Goal: Task Accomplishment & Management: Use online tool/utility

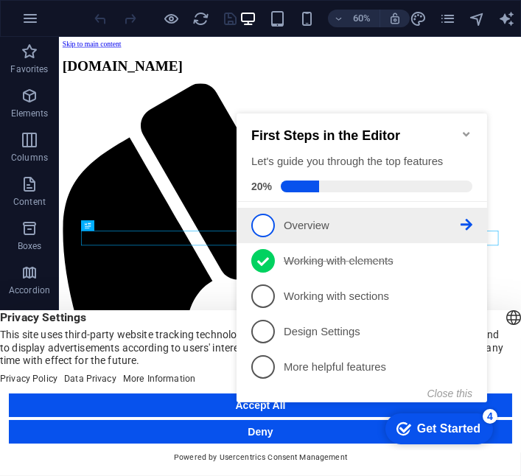
click at [265, 222] on span "1" at bounding box center [263, 225] width 24 height 24
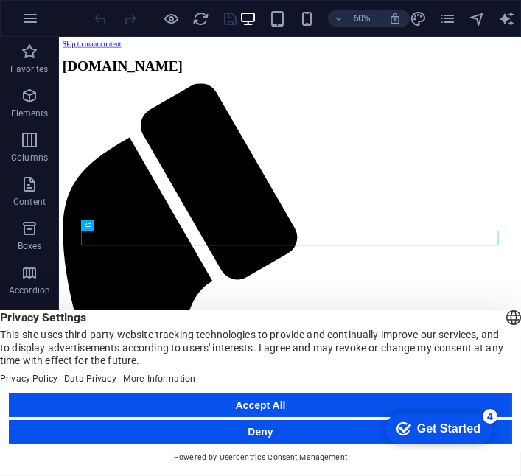
click at [309, 406] on button "Accept All" at bounding box center [261, 406] width 504 height 24
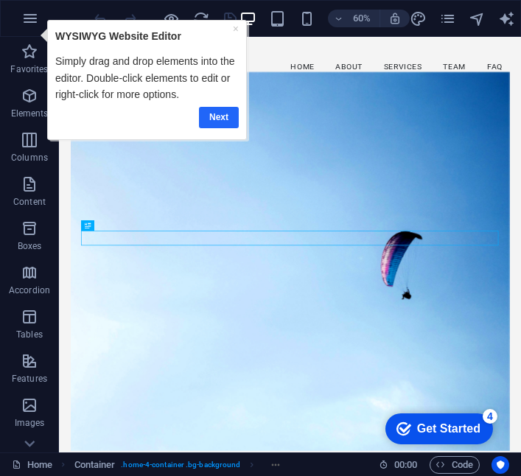
click at [208, 114] on link "Next" at bounding box center [219, 116] width 40 height 21
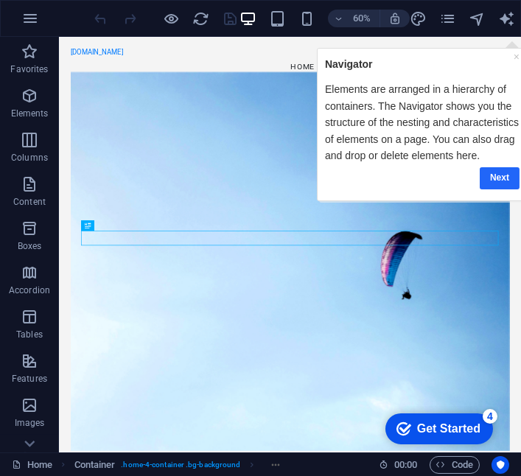
click at [510, 188] on link "Next" at bounding box center [499, 177] width 40 height 21
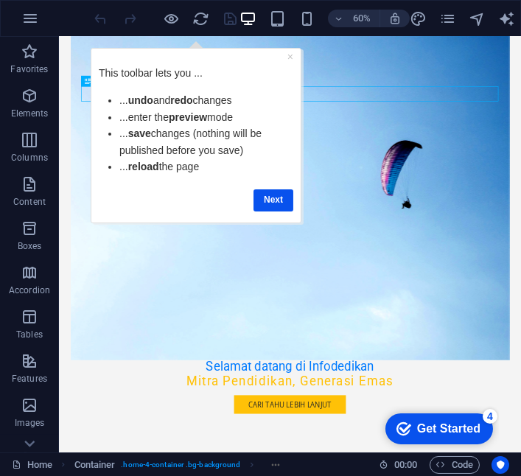
scroll to position [248, 0]
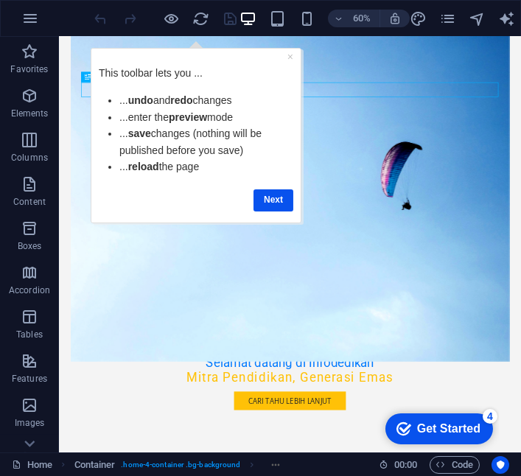
click at [436, 434] on div "Get Started" at bounding box center [448, 428] width 63 height 13
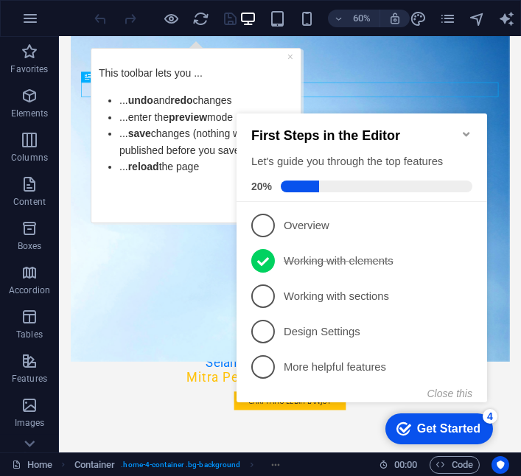
click at [435, 425] on div "Get Started" at bounding box center [448, 428] width 63 height 13
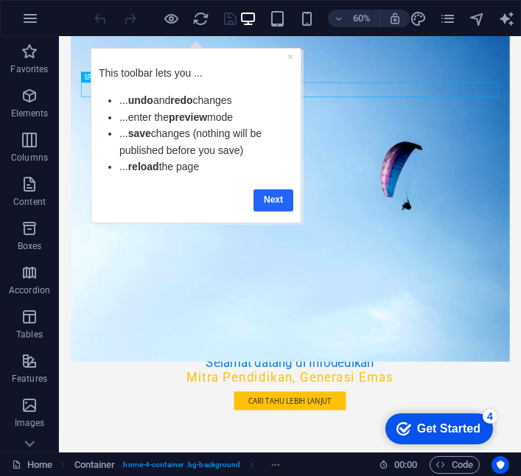
click at [284, 201] on link "Next" at bounding box center [274, 199] width 40 height 21
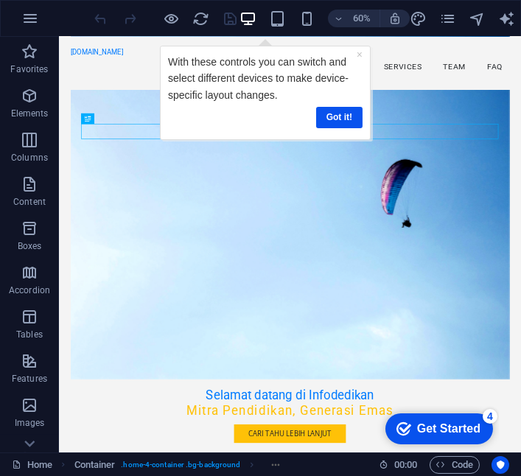
scroll to position [177, 0]
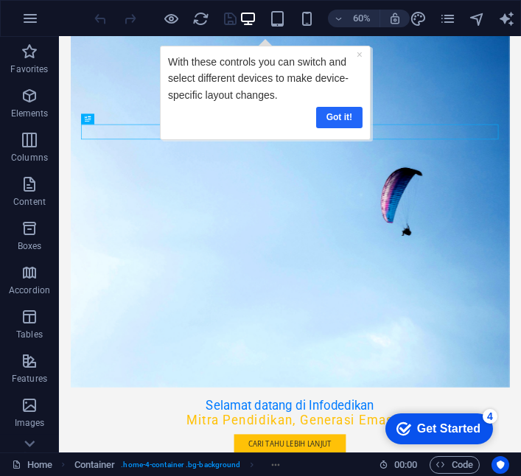
click at [349, 120] on link "Got it!" at bounding box center [339, 116] width 46 height 21
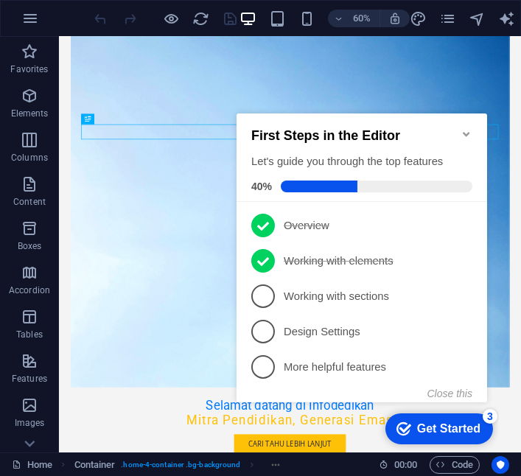
click at [467, 129] on icon "Minimize checklist" at bounding box center [466, 134] width 12 height 12
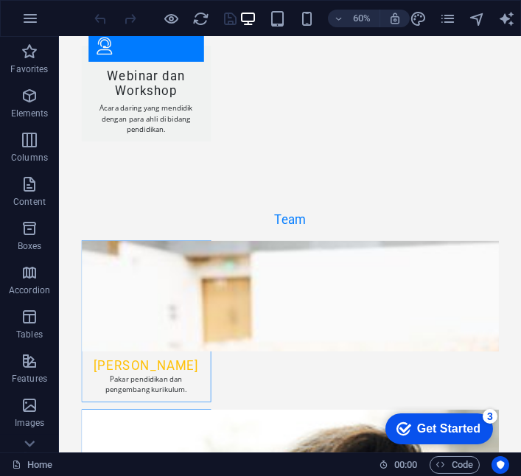
scroll to position [2768, 0]
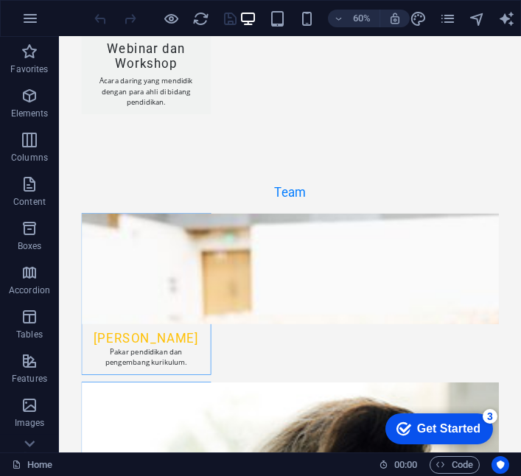
click at [453, 434] on div "Get Started" at bounding box center [448, 428] width 63 height 13
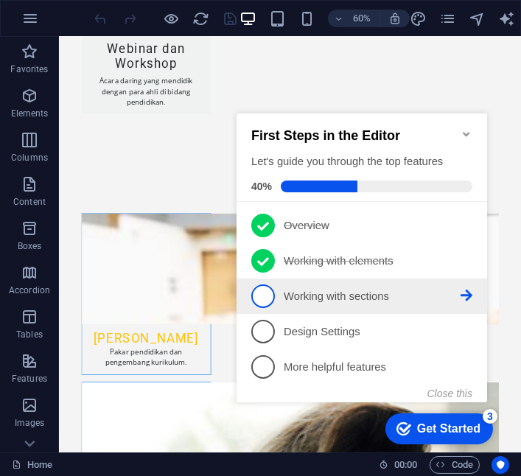
click at [377, 293] on p "Working with sections - incomplete" at bounding box center [371, 295] width 177 height 15
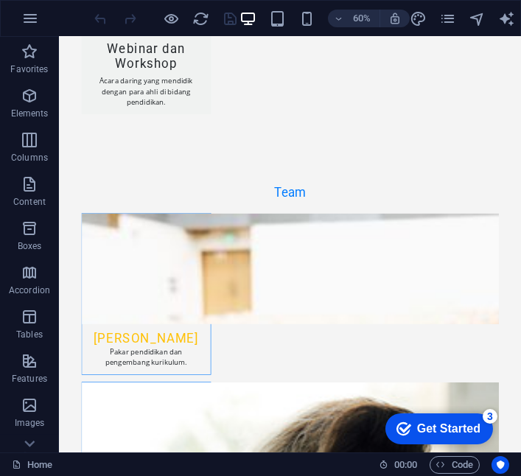
scroll to position [0, 0]
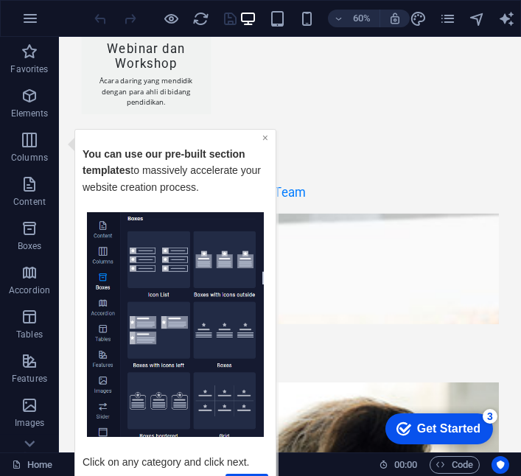
click at [265, 137] on link "×" at bounding box center [265, 137] width 6 height 12
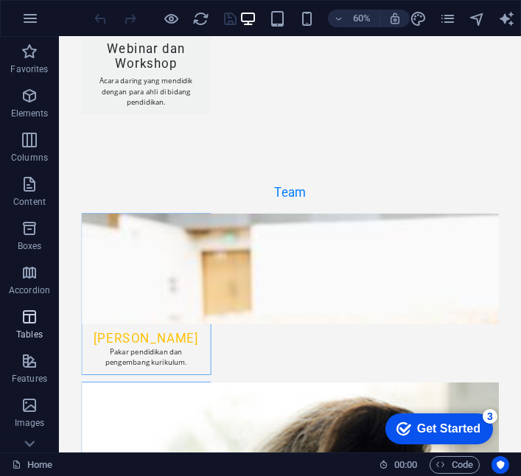
click at [30, 321] on icon "button" at bounding box center [30, 317] width 18 height 18
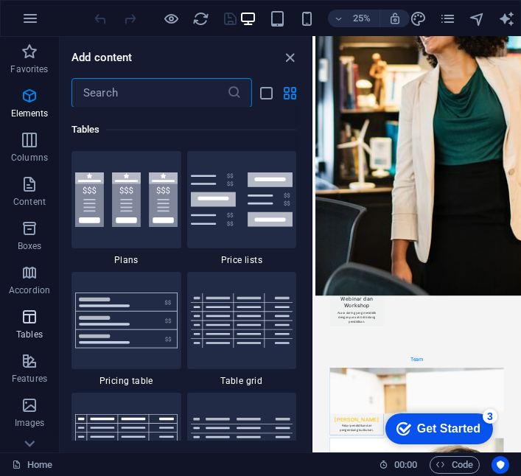
scroll to position [5106, 0]
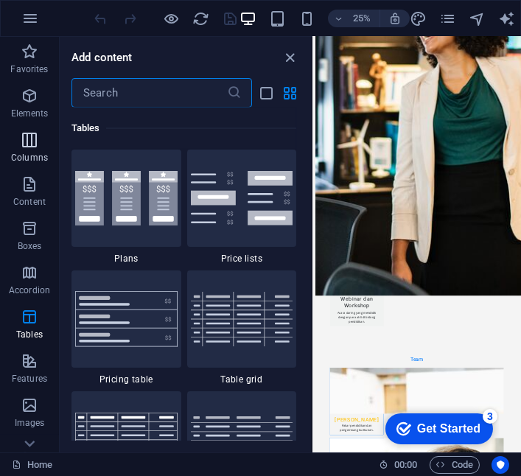
click at [21, 147] on icon "button" at bounding box center [30, 140] width 18 height 18
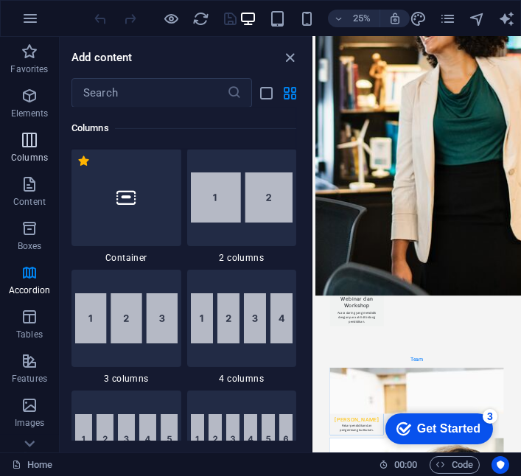
scroll to position [730, 0]
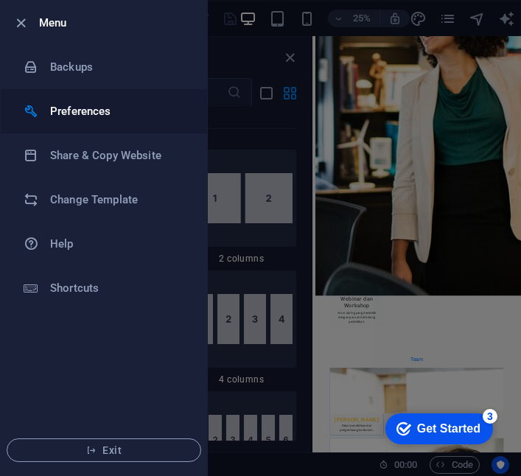
click at [71, 112] on h6 "Preferences" at bounding box center [118, 111] width 136 height 18
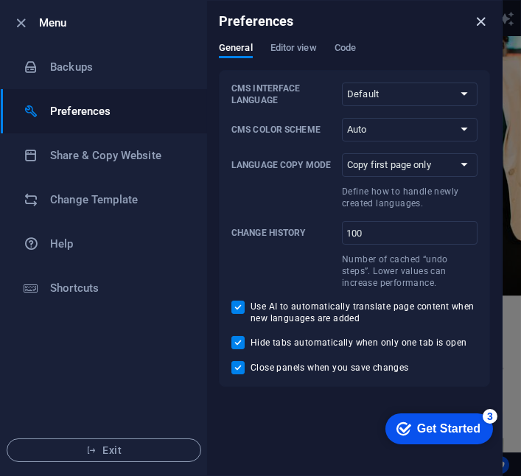
click at [476, 21] on icon "close" at bounding box center [481, 21] width 17 height 17
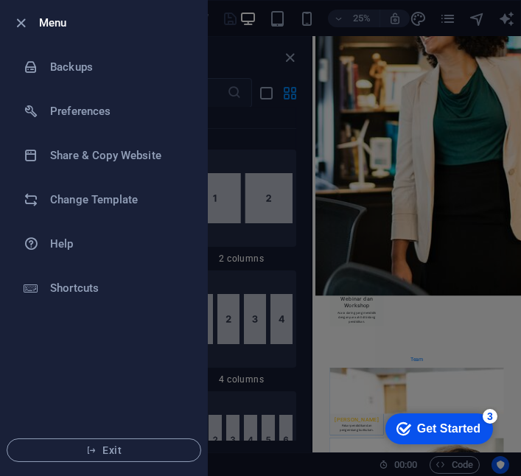
click at [442, 429] on div "Get Started" at bounding box center [448, 428] width 63 height 13
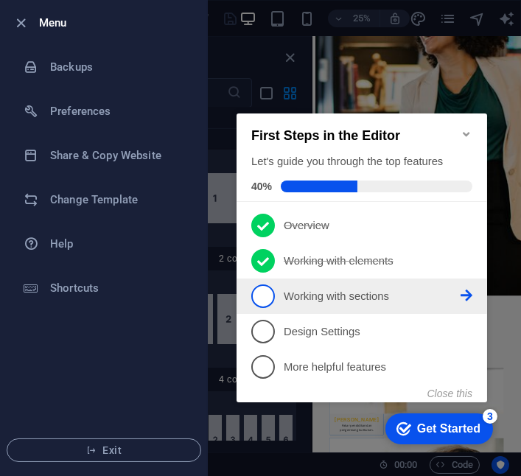
click at [385, 290] on p "Working with sections - incomplete" at bounding box center [371, 295] width 177 height 15
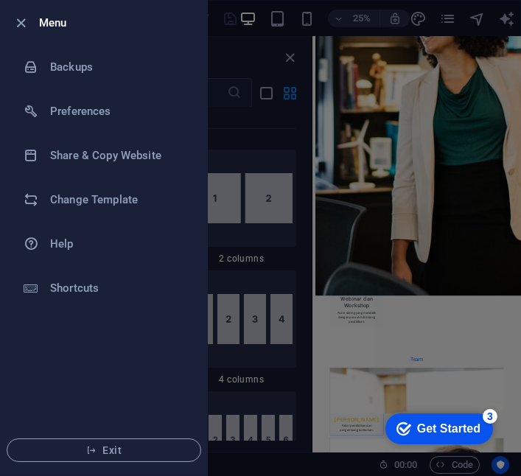
scroll to position [0, 0]
click at [287, 268] on div at bounding box center [260, 238] width 521 height 476
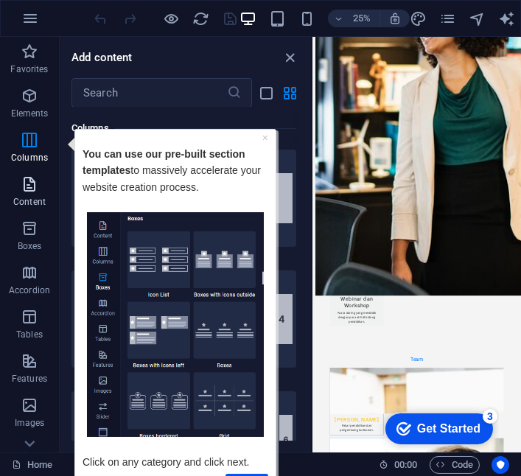
click at [30, 199] on p "Content" at bounding box center [29, 202] width 32 height 12
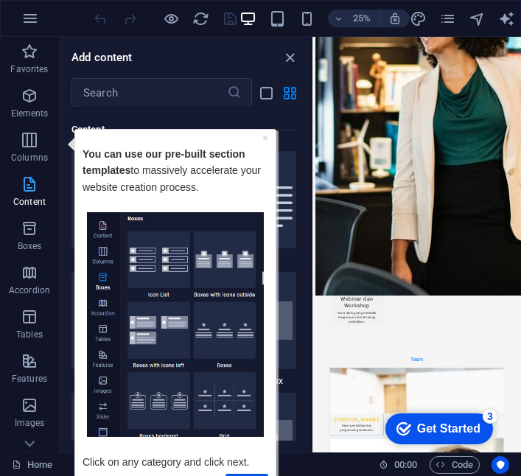
scroll to position [2580, 0]
click at [268, 139] on link "×" at bounding box center [265, 137] width 6 height 12
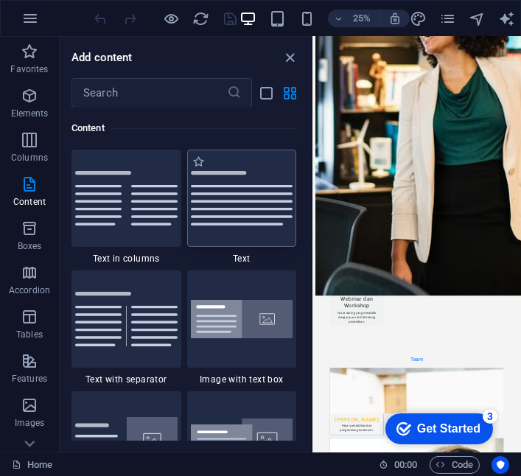
click at [233, 193] on img at bounding box center [242, 198] width 102 height 55
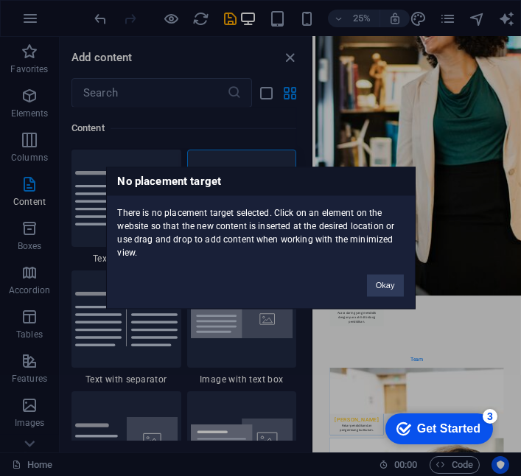
click at [226, 209] on div "There is no placement target selected. Click on an element on the website so th…" at bounding box center [261, 228] width 308 height 64
click at [390, 285] on button "Okay" at bounding box center [385, 286] width 37 height 22
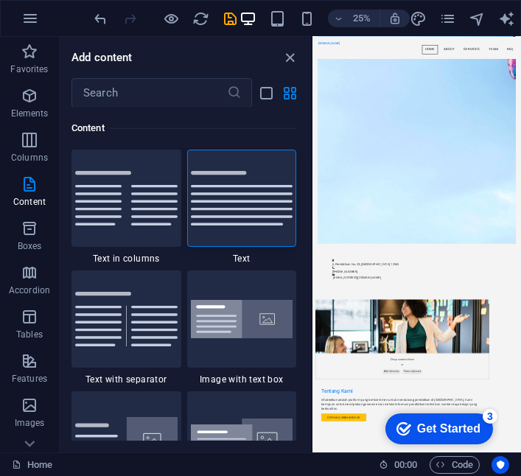
scroll to position [0, 0]
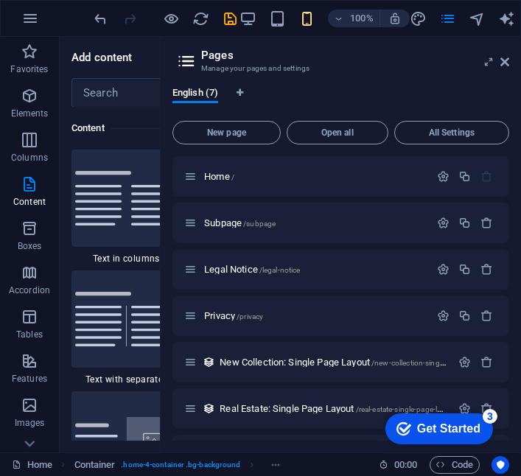
click at [451, 434] on div "Get Started" at bounding box center [448, 428] width 63 height 13
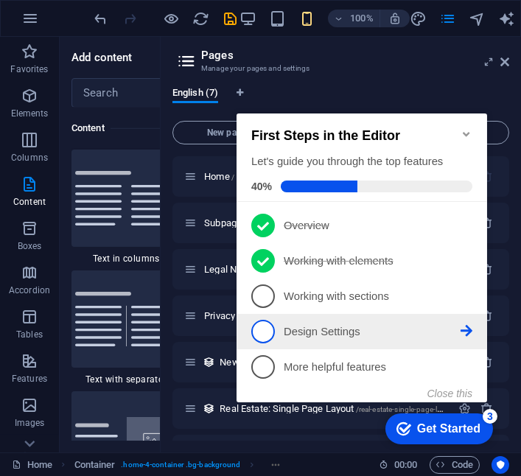
click at [349, 319] on link "4 Design Settings - incomplete" at bounding box center [361, 331] width 221 height 24
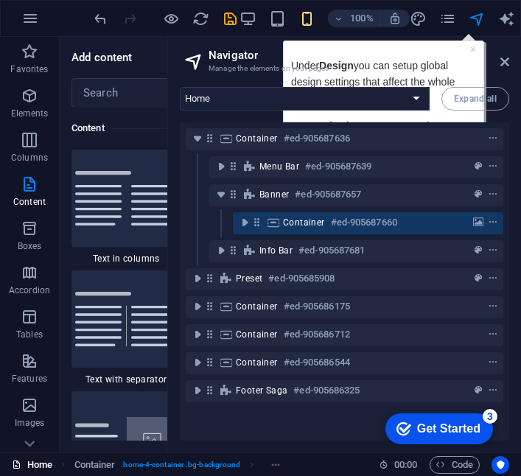
click at [32, 471] on link "Home" at bounding box center [32, 465] width 41 height 18
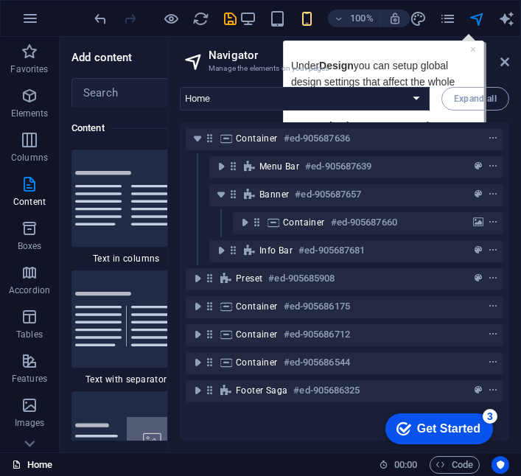
click at [29, 473] on link "Home" at bounding box center [32, 465] width 41 height 18
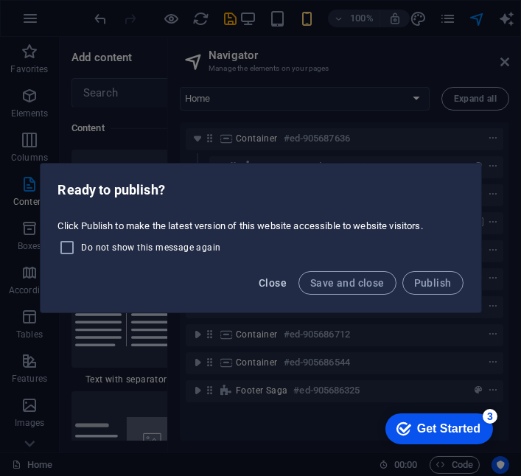
click at [278, 283] on span "Close" at bounding box center [273, 283] width 28 height 12
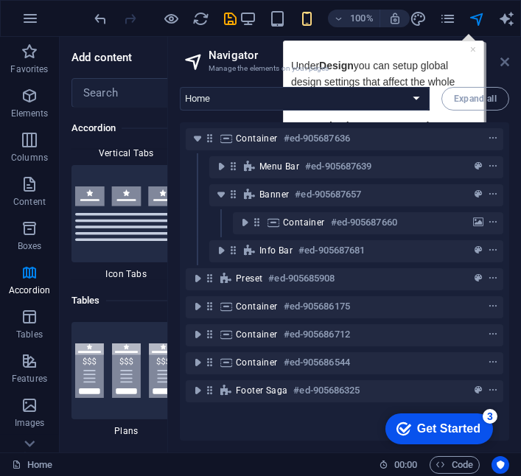
click at [505, 60] on icon at bounding box center [505, 62] width 9 height 12
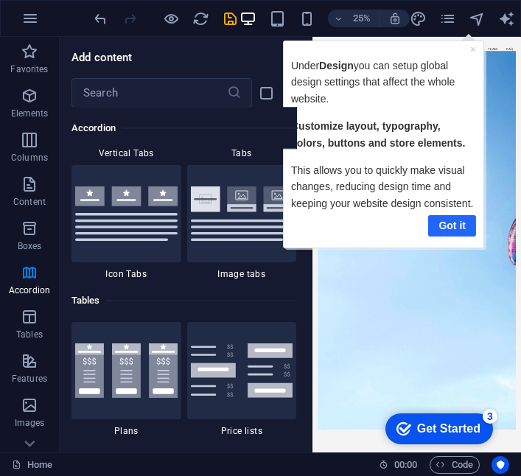
click at [456, 221] on link "Got it" at bounding box center [452, 225] width 48 height 21
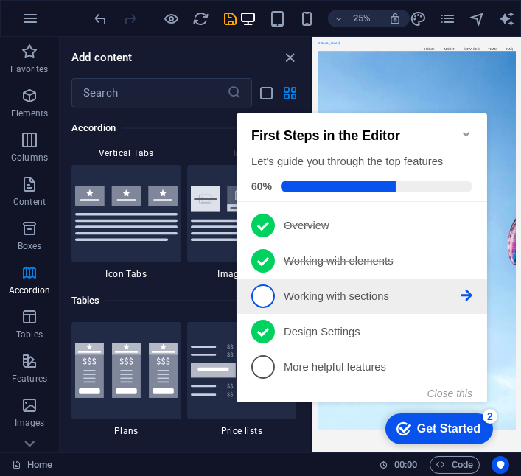
click at [381, 292] on p "Working with sections - incomplete" at bounding box center [371, 295] width 177 height 15
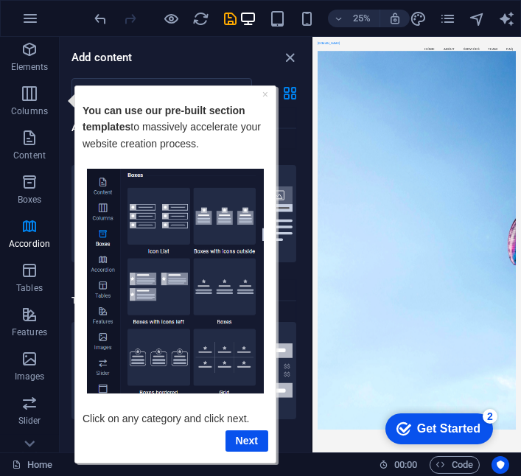
scroll to position [49, 0]
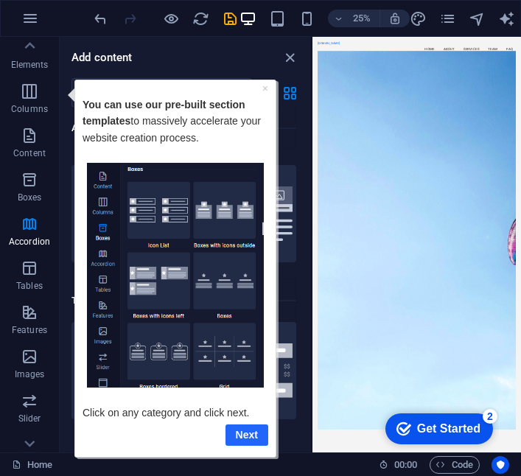
click at [248, 442] on link "Next" at bounding box center [247, 435] width 43 height 21
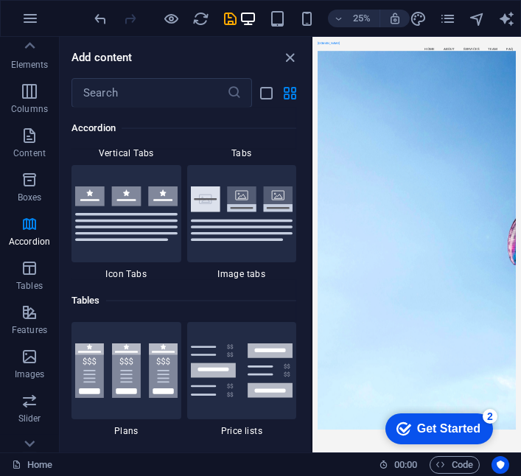
scroll to position [0, 0]
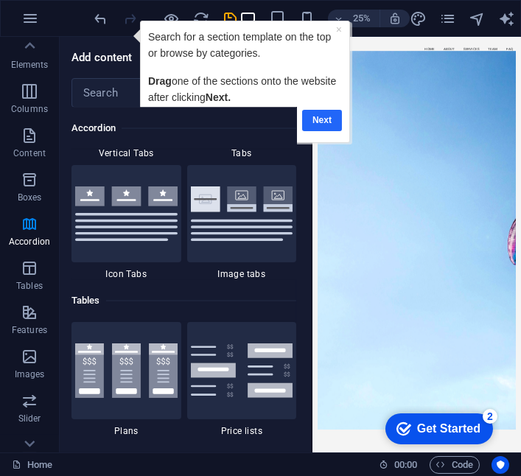
click at [324, 120] on link "Next" at bounding box center [322, 119] width 40 height 21
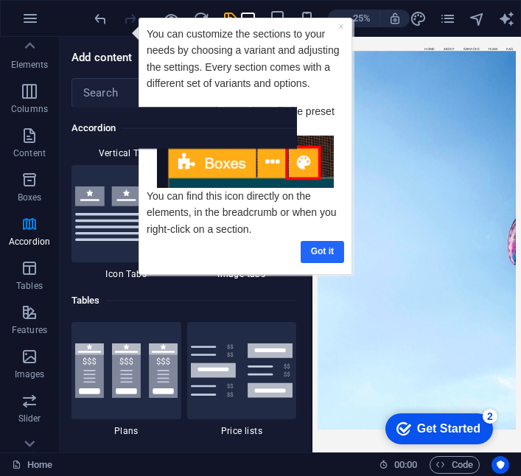
click at [314, 252] on link "Got it" at bounding box center [322, 250] width 43 height 21
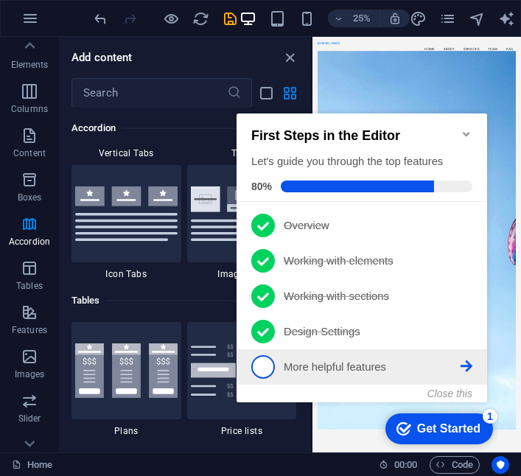
click at [383, 363] on p "More helpful features - incomplete" at bounding box center [371, 366] width 177 height 15
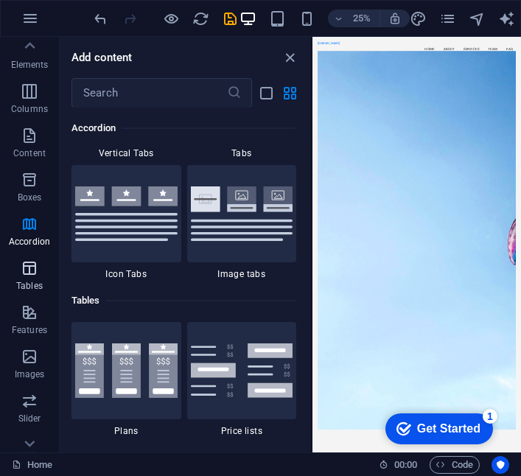
click at [28, 276] on icon "button" at bounding box center [30, 269] width 18 height 18
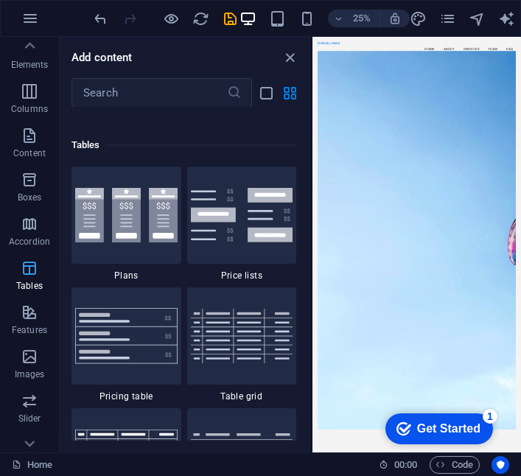
scroll to position [5106, 0]
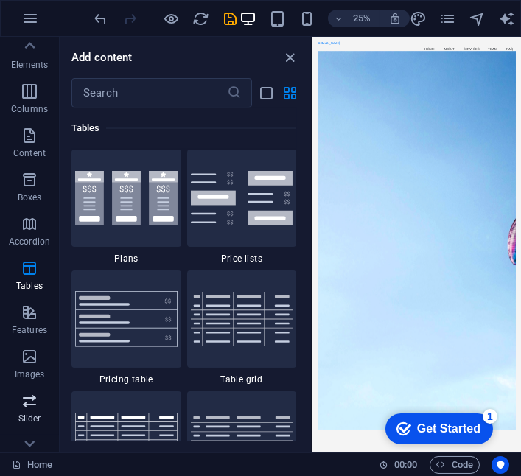
click at [22, 409] on icon "button" at bounding box center [30, 401] width 18 height 18
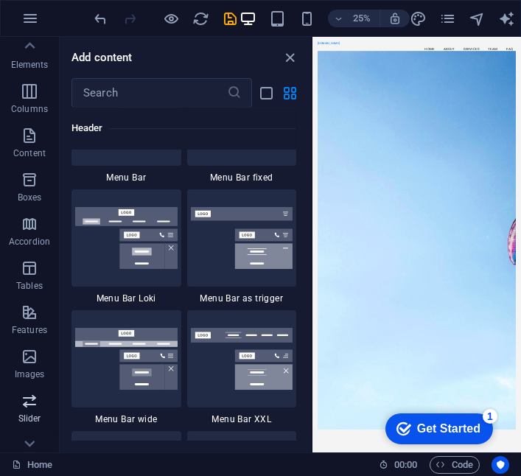
scroll to position [9081, 0]
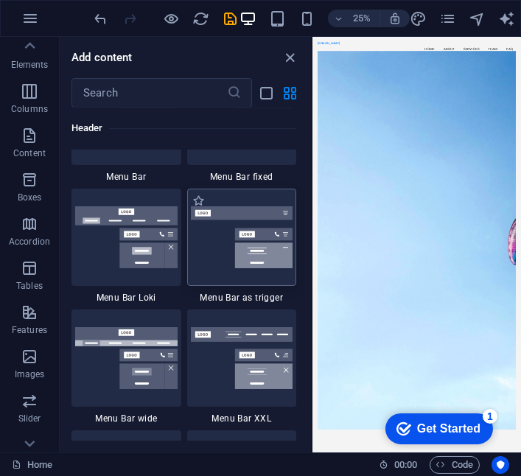
click at [225, 248] on img at bounding box center [242, 237] width 102 height 62
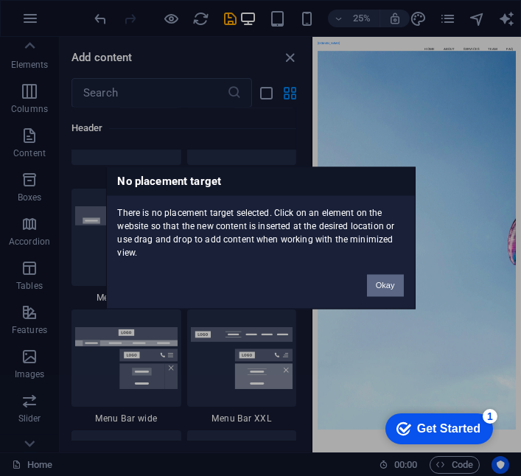
click at [216, 243] on div "There is no placement target selected. Click on an element on the website so th…" at bounding box center [261, 228] width 308 height 64
click at [383, 293] on button "Okay" at bounding box center [385, 286] width 37 height 22
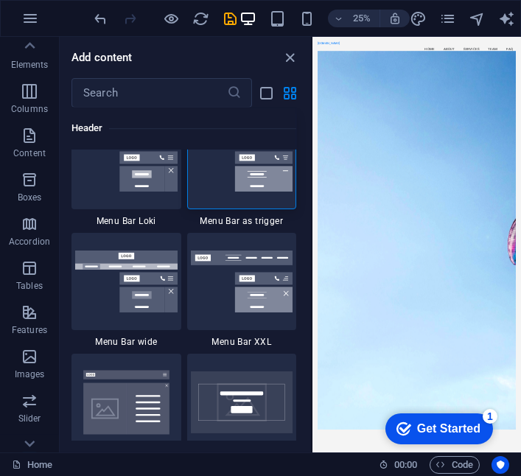
scroll to position [9157, 0]
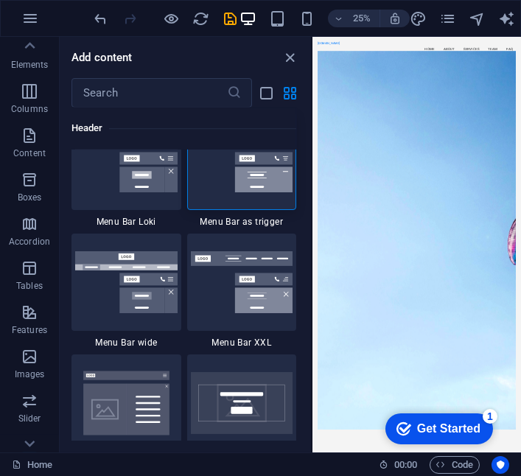
click at [450, 433] on div "Get Started" at bounding box center [448, 428] width 63 height 13
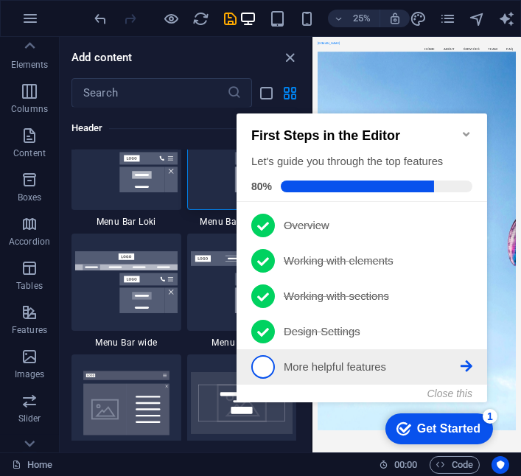
click at [382, 363] on p "More helpful features - incomplete" at bounding box center [371, 366] width 177 height 15
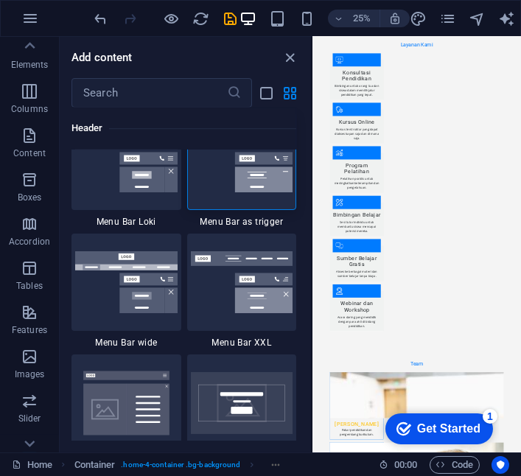
scroll to position [2622, 0]
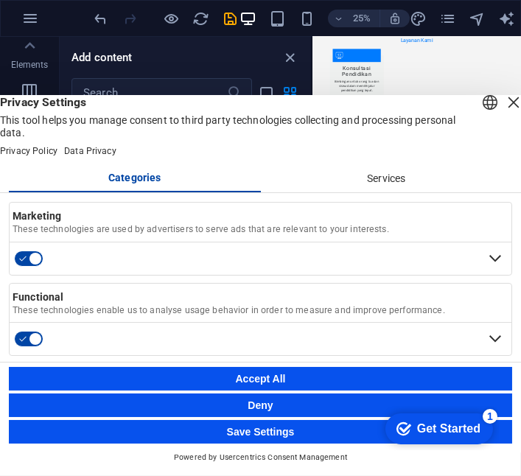
click at [394, 167] on div "Services" at bounding box center [387, 179] width 252 height 25
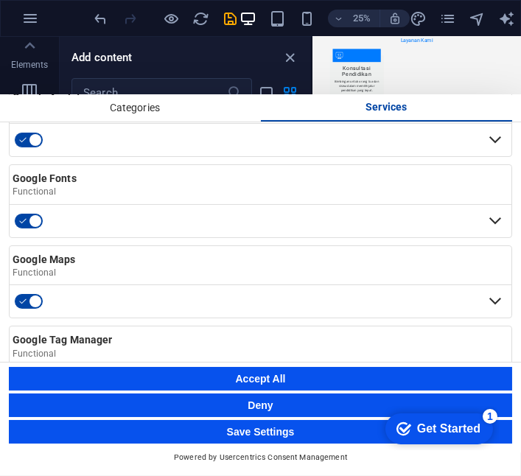
scroll to position [450, 0]
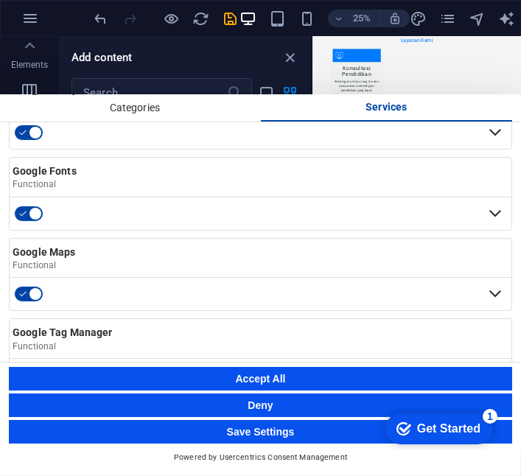
click at [352, 381] on button "Accept All" at bounding box center [261, 379] width 504 height 24
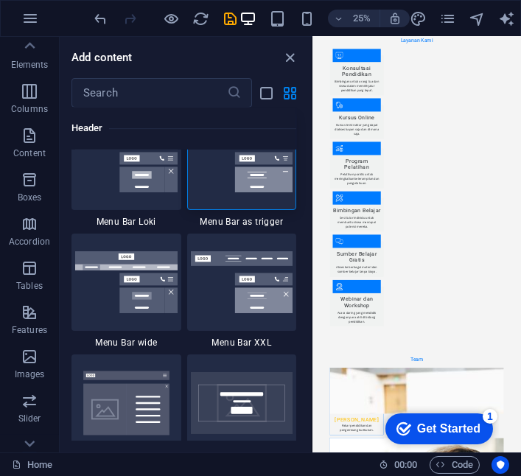
click at [467, 434] on div "Get Started" at bounding box center [448, 428] width 63 height 13
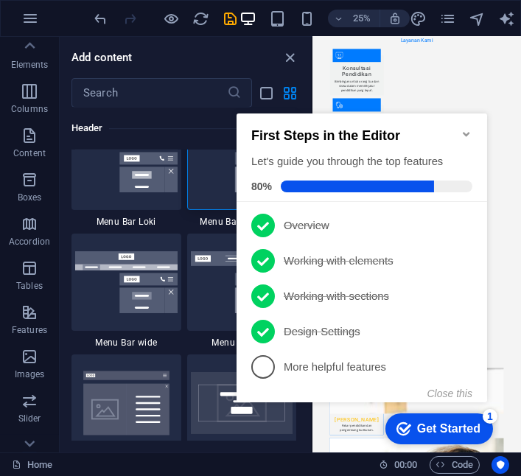
click at [470, 128] on icon "Minimize checklist" at bounding box center [466, 134] width 12 height 12
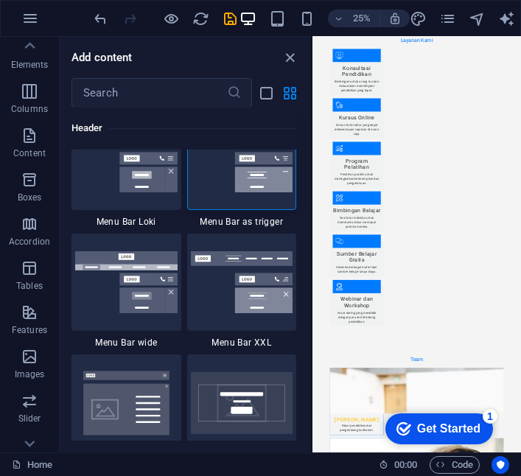
click at [462, 426] on div "Get Started" at bounding box center [448, 428] width 63 height 13
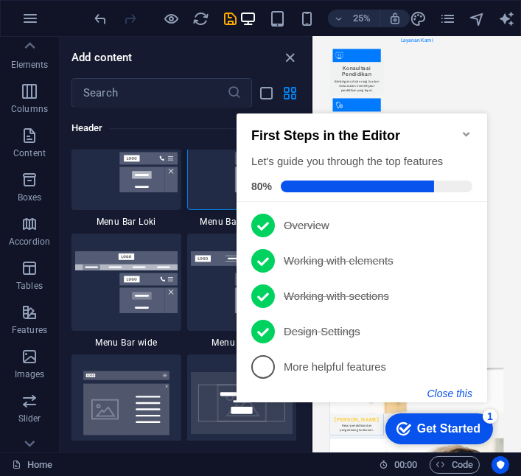
click at [459, 393] on button "Close this" at bounding box center [449, 393] width 45 height 12
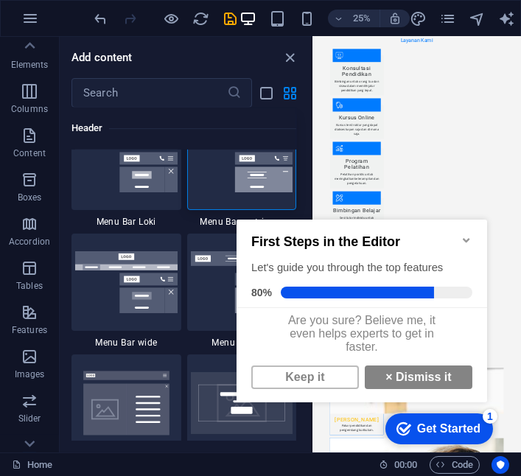
click at [318, 383] on link "Keep it" at bounding box center [305, 377] width 108 height 24
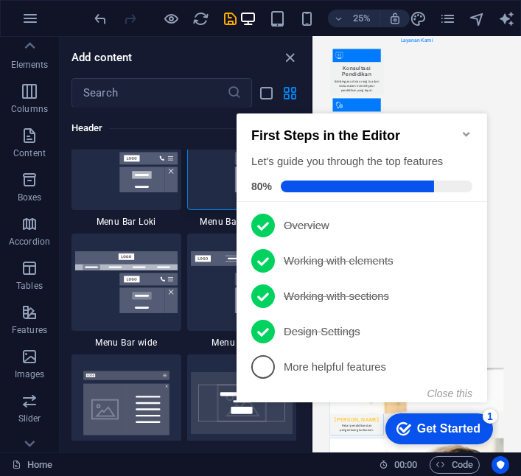
click at [467, 128] on icon "Minimize checklist" at bounding box center [466, 134] width 12 height 12
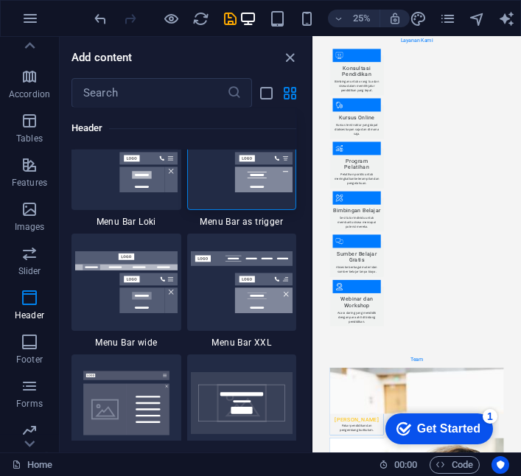
scroll to position [247, 0]
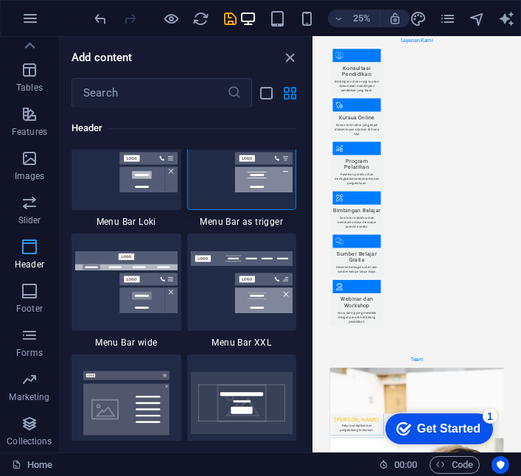
click at [26, 249] on icon "button" at bounding box center [30, 247] width 18 height 18
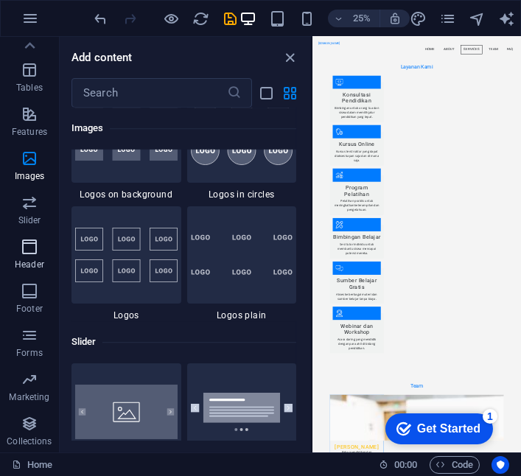
scroll to position [0, 0]
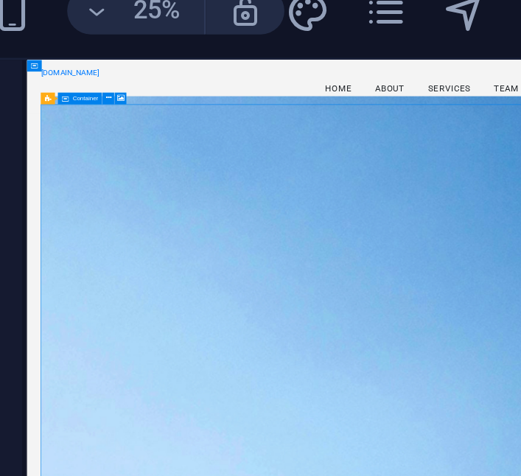
click at [330, 50] on span "Container" at bounding box center [335, 51] width 10 height 2
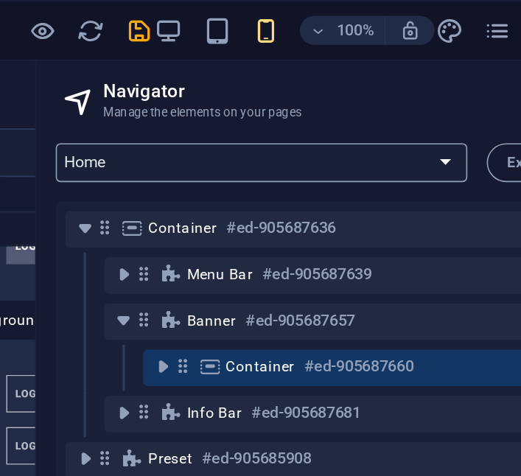
click at [419, 100] on select "Home Subpage Legal Notice Privacy New Collection: Single Page Layout Real Estat…" at bounding box center [305, 99] width 250 height 24
click at [414, 100] on select "Home Subpage Legal Notice Privacy New Collection: Single Page Layout Real Estat…" at bounding box center [305, 99] width 250 height 24
click at [420, 100] on select "Home Subpage Legal Notice Privacy New Collection: Single Page Layout Real Estat…" at bounding box center [305, 99] width 250 height 24
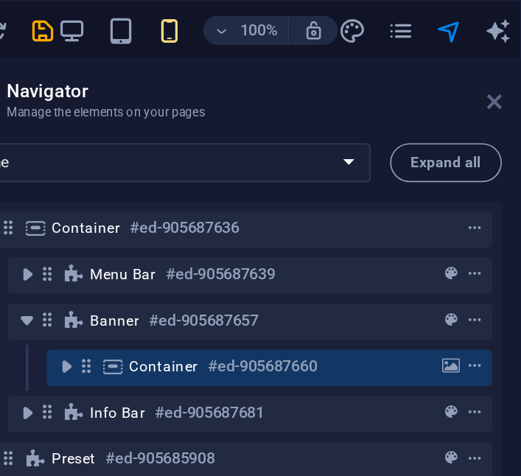
click at [502, 66] on icon at bounding box center [505, 62] width 9 height 12
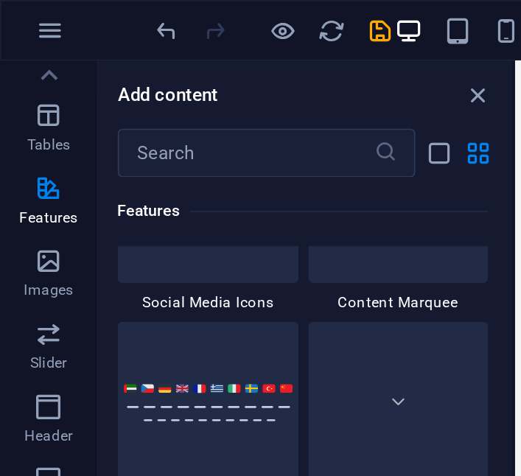
scroll to position [6789, 0]
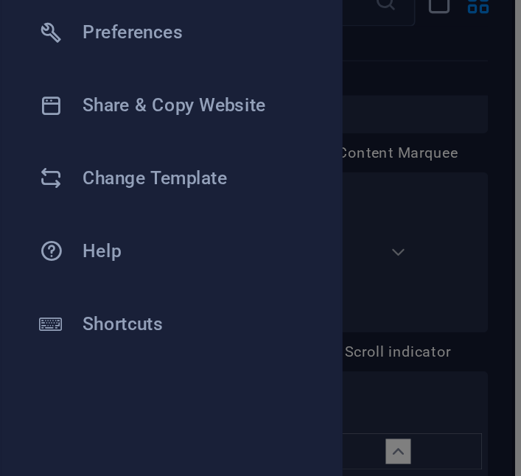
scroll to position [0, 0]
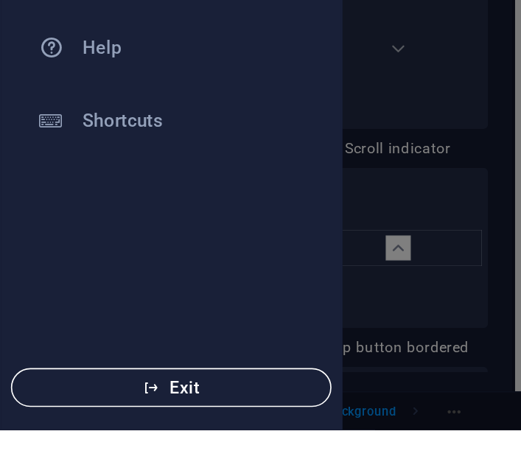
click at [89, 456] on icon "button" at bounding box center [91, 450] width 10 height 10
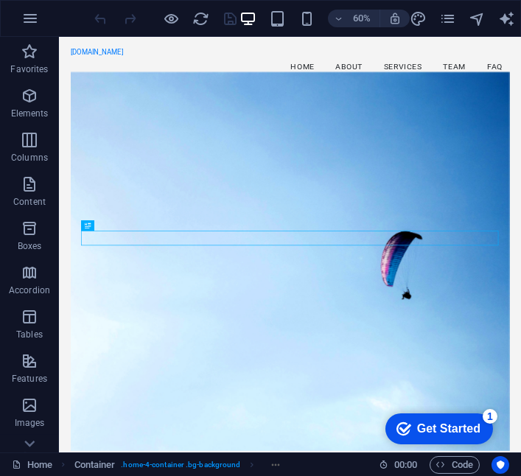
click at [521, 206] on figure at bounding box center [444, 411] width 732 height 632
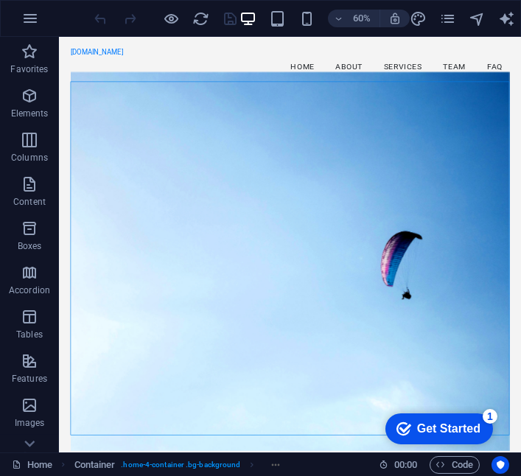
click at [521, 223] on figure at bounding box center [444, 411] width 732 height 632
click at [521, 230] on figure at bounding box center [444, 411] width 732 height 632
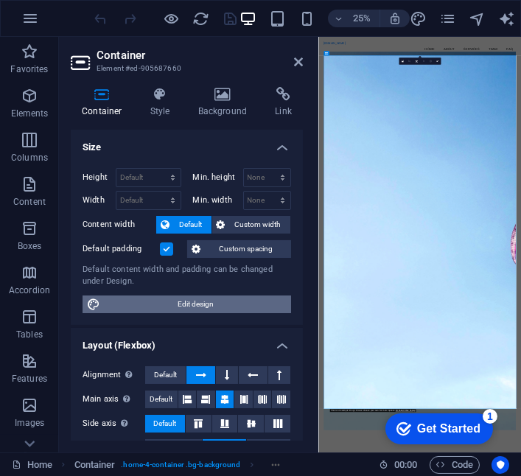
click at [140, 304] on span "Edit design" at bounding box center [196, 305] width 182 height 18
select select "rem"
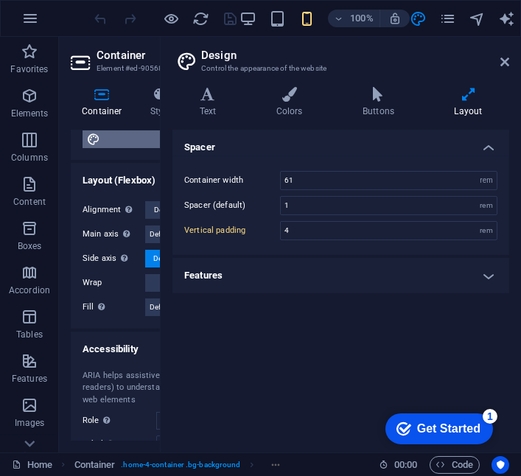
scroll to position [164, 0]
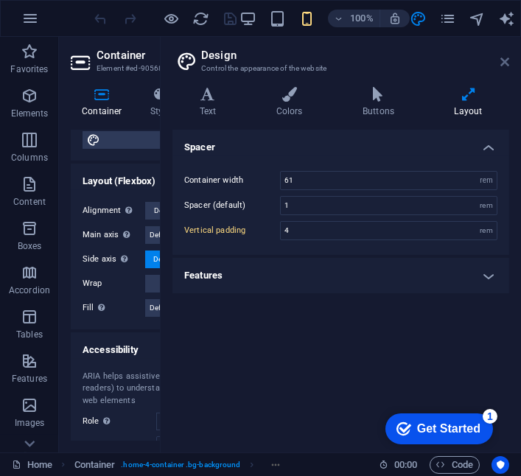
click at [505, 57] on icon at bounding box center [505, 62] width 9 height 12
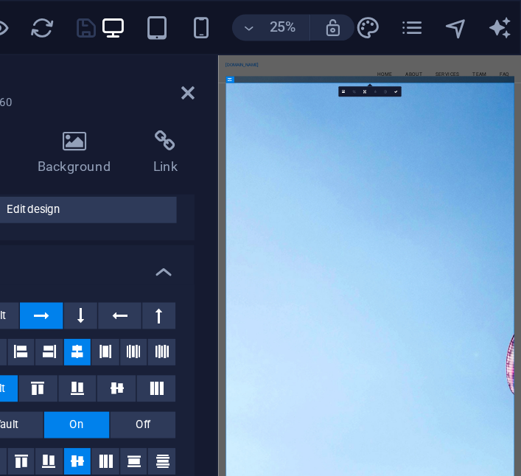
scroll to position [0, 0]
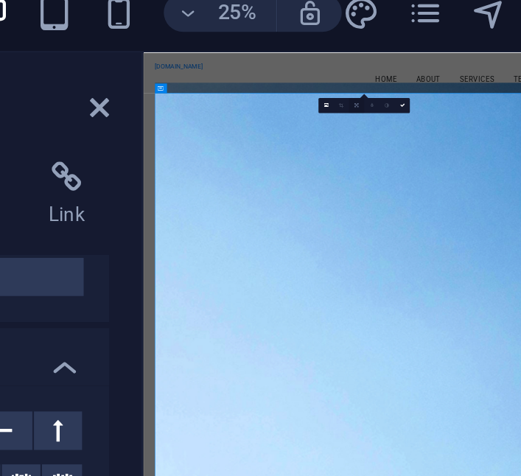
click at [420, 62] on link at bounding box center [416, 61] width 7 height 7
click at [420, 68] on link at bounding box center [423, 66] width 7 height 7
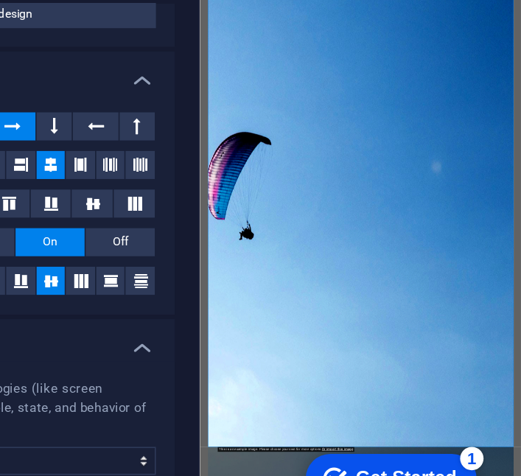
scroll to position [164, 0]
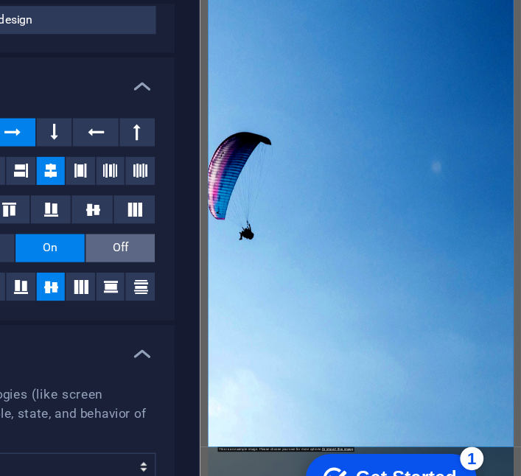
click at [264, 280] on span "Off" at bounding box center [269, 284] width 10 height 18
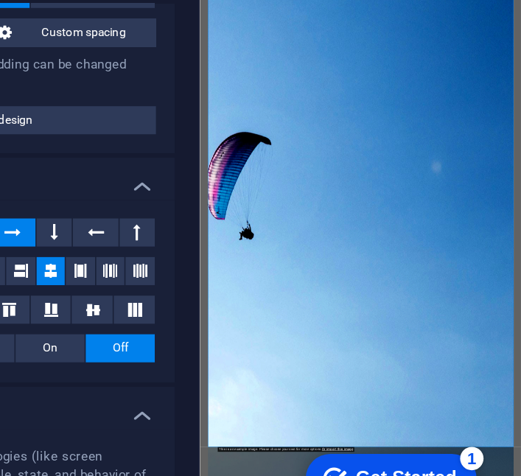
scroll to position [102, 0]
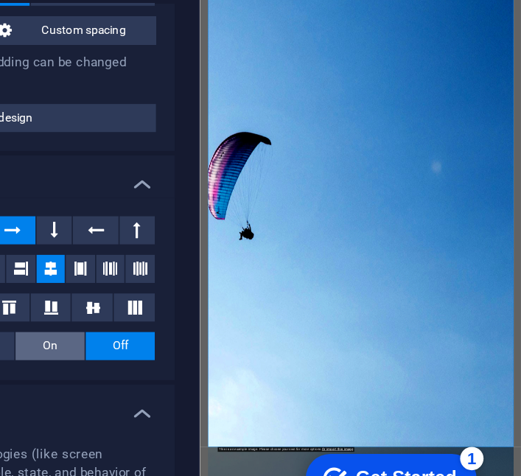
click at [223, 344] on span "On" at bounding box center [225, 346] width 10 height 18
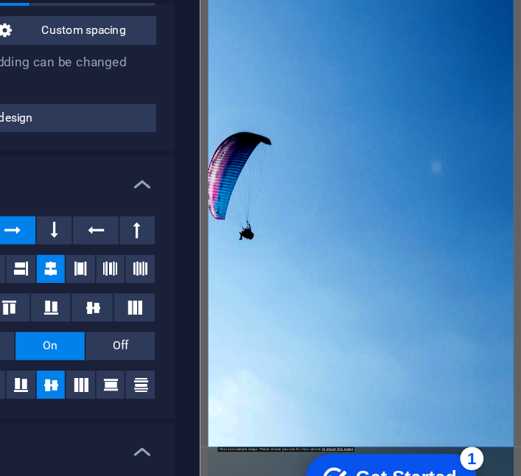
scroll to position [0, 0]
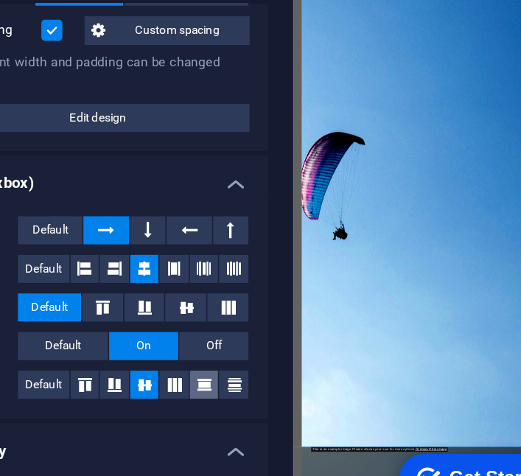
click at [265, 375] on button at bounding box center [263, 370] width 18 height 18
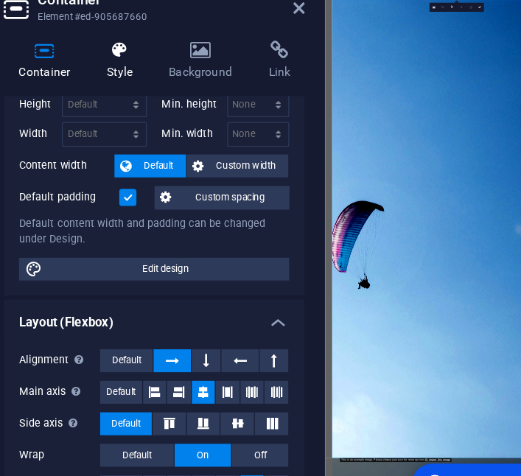
click at [150, 100] on icon at bounding box center [160, 94] width 42 height 15
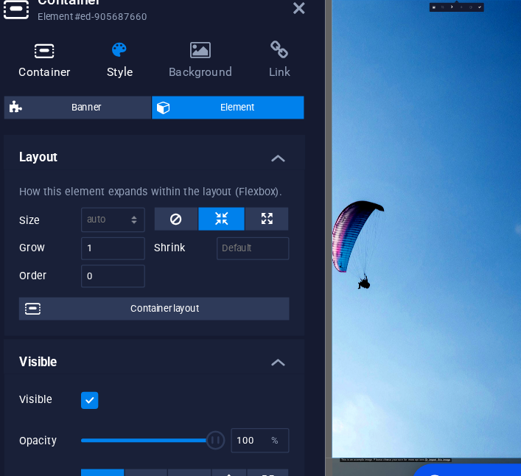
click at [110, 100] on icon at bounding box center [102, 94] width 63 height 15
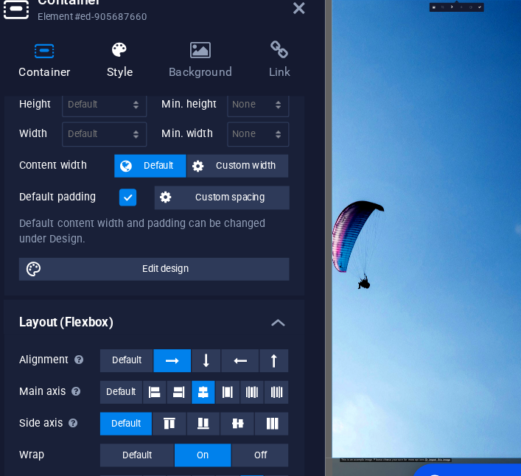
click at [157, 97] on icon at bounding box center [160, 94] width 42 height 15
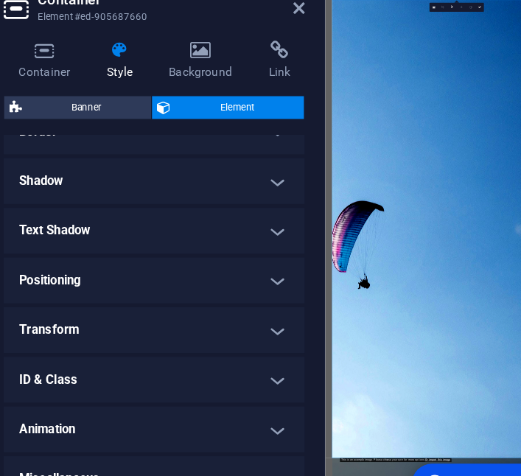
scroll to position [352, 0]
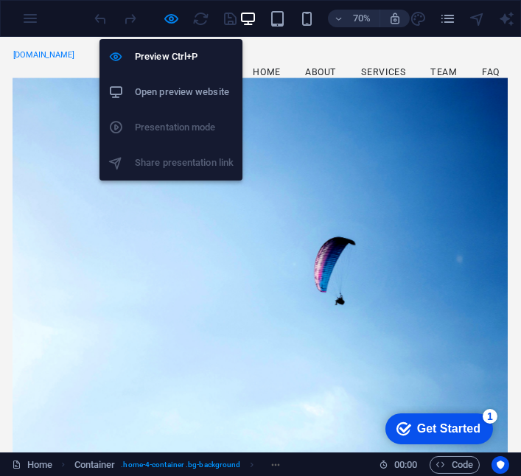
click at [161, 88] on h6 "Open preview website" at bounding box center [184, 92] width 99 height 18
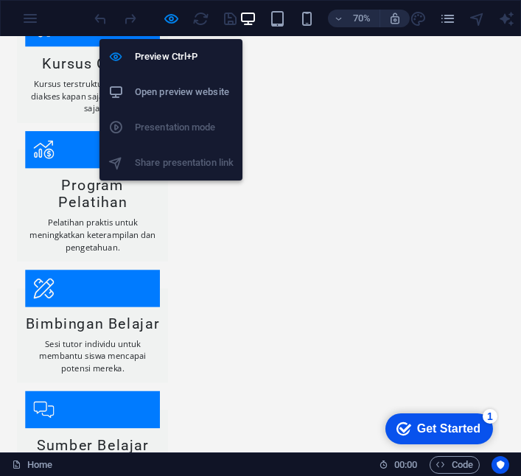
scroll to position [1833, 0]
